Goal: Information Seeking & Learning: Understand process/instructions

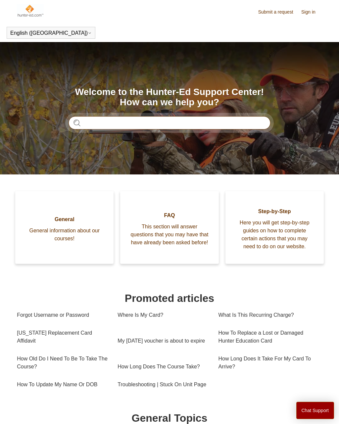
click at [132, 125] on input "Search" at bounding box center [170, 122] width 202 height 13
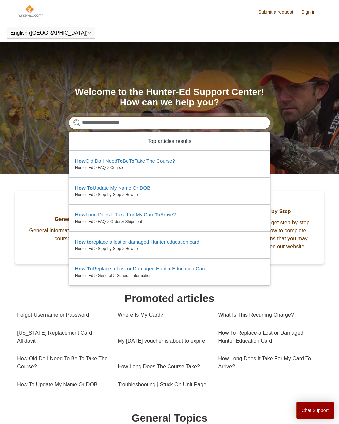
type input "**********"
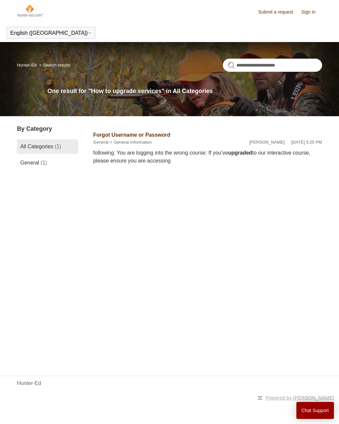
click at [30, 141] on link "All Categories (1)" at bounding box center [47, 146] width 61 height 15
click at [25, 161] on span "General" at bounding box center [29, 163] width 19 height 6
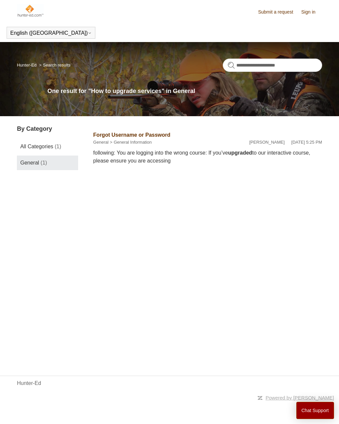
click at [33, 145] on span "All Categories" at bounding box center [36, 147] width 33 height 6
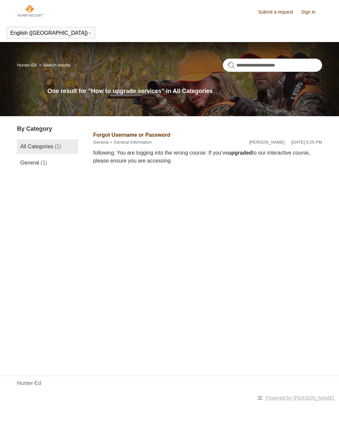
click at [30, 161] on span "General" at bounding box center [29, 163] width 19 height 6
